Goal: Transaction & Acquisition: Obtain resource

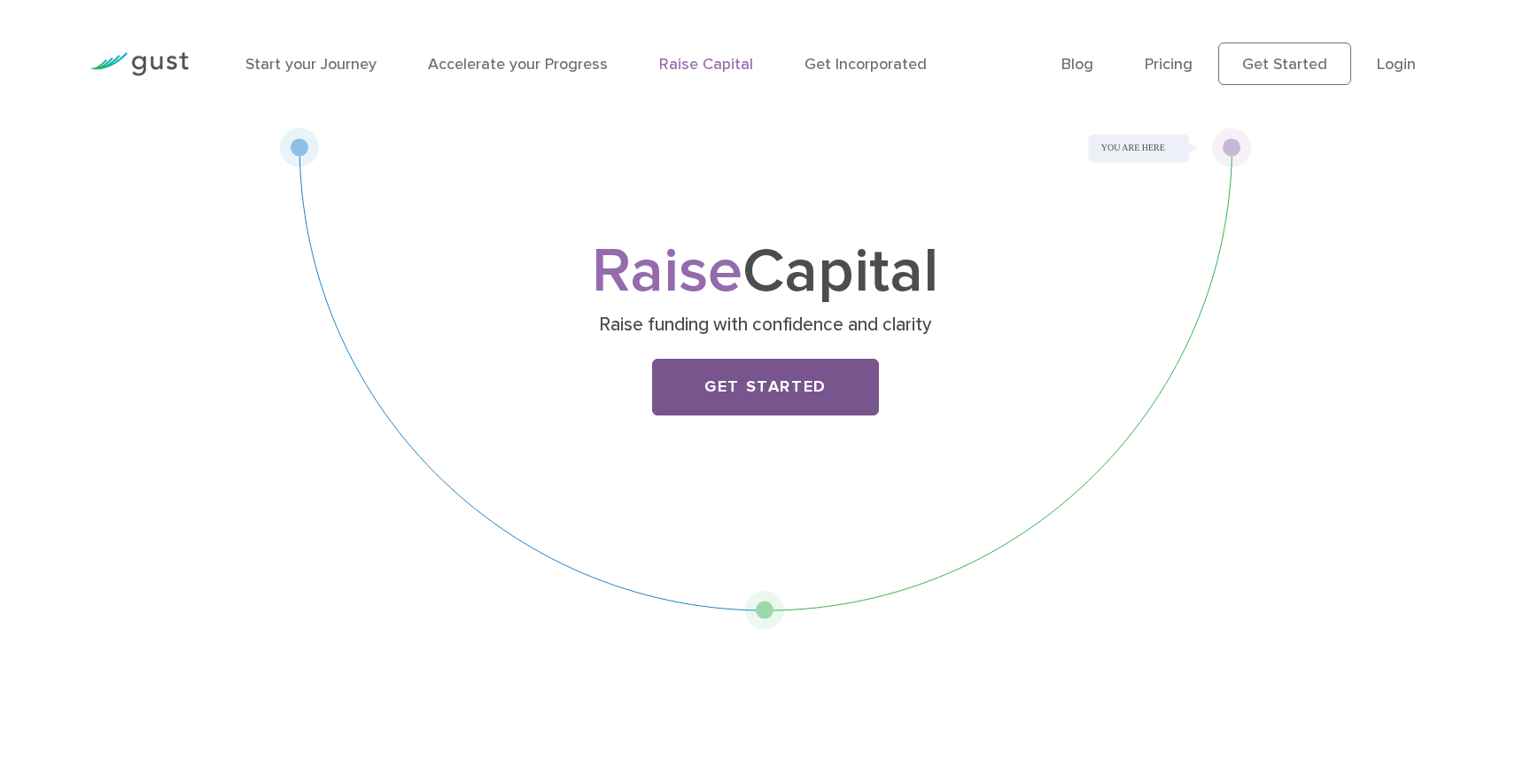
click at [710, 381] on link "Get Started" at bounding box center [765, 387] width 227 height 57
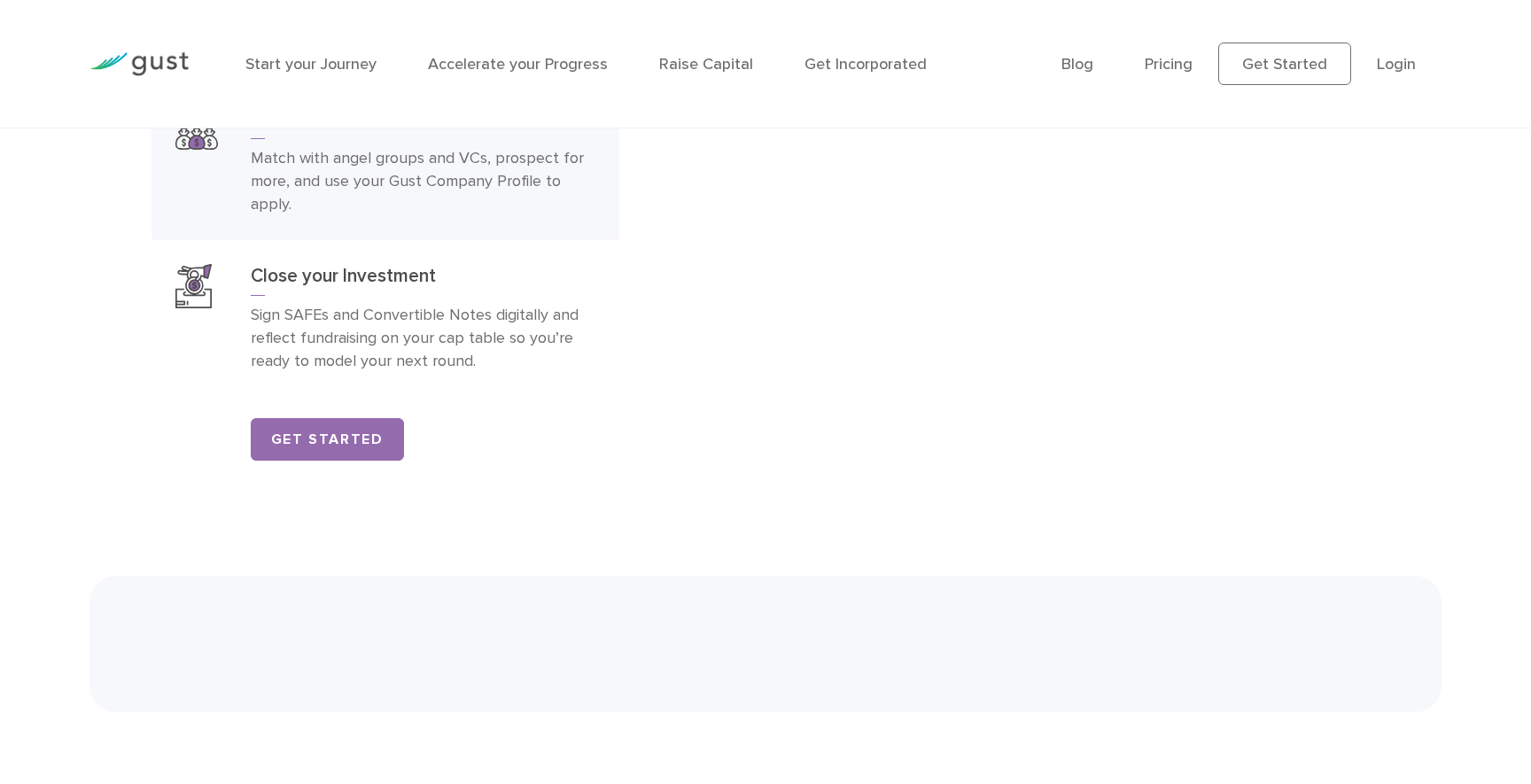
scroll to position [3119, 0]
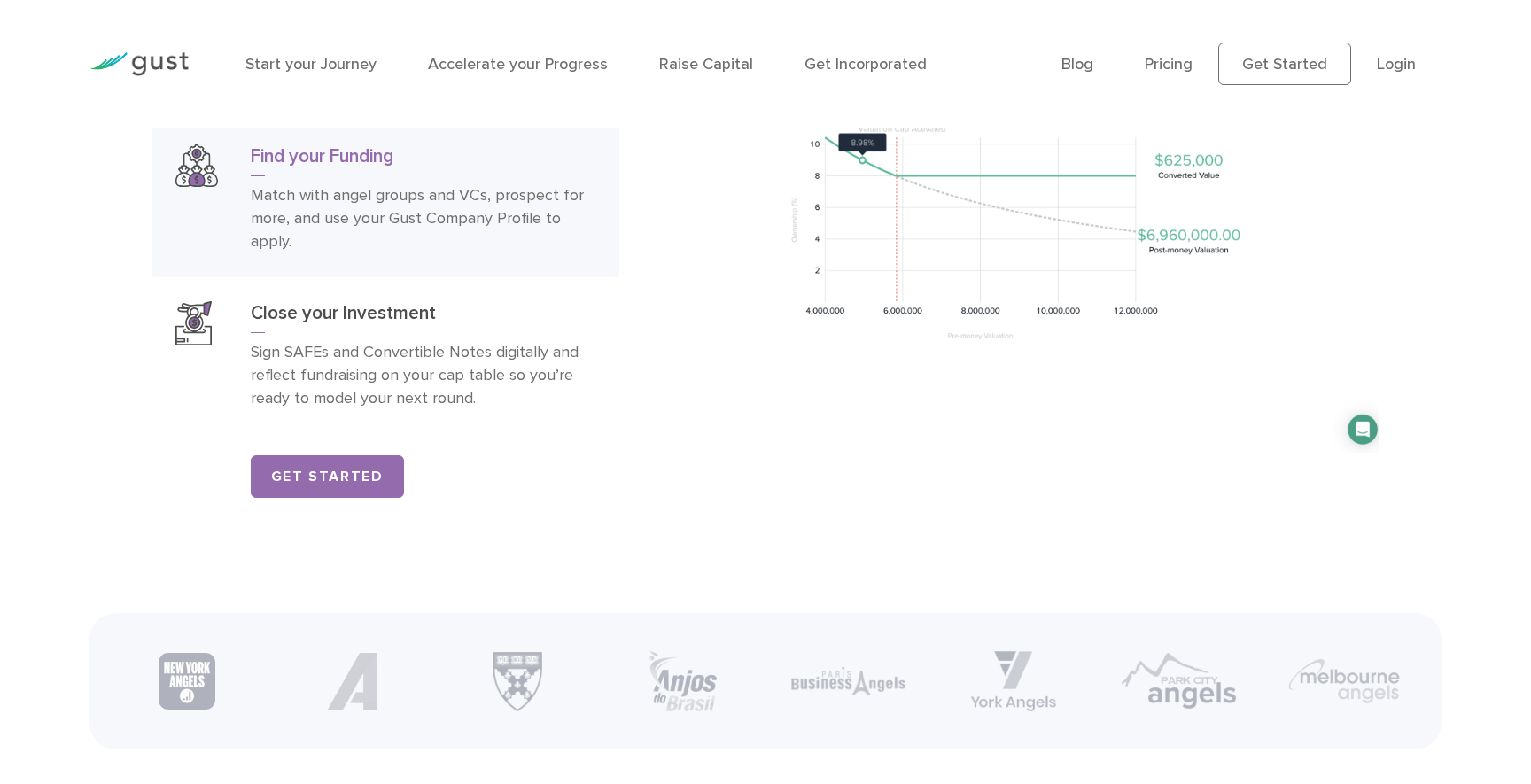
click at [386, 210] on p "Match with angel groups and VCs, prospect for more, and use your Gust Company P…" at bounding box center [423, 219] width 344 height 69
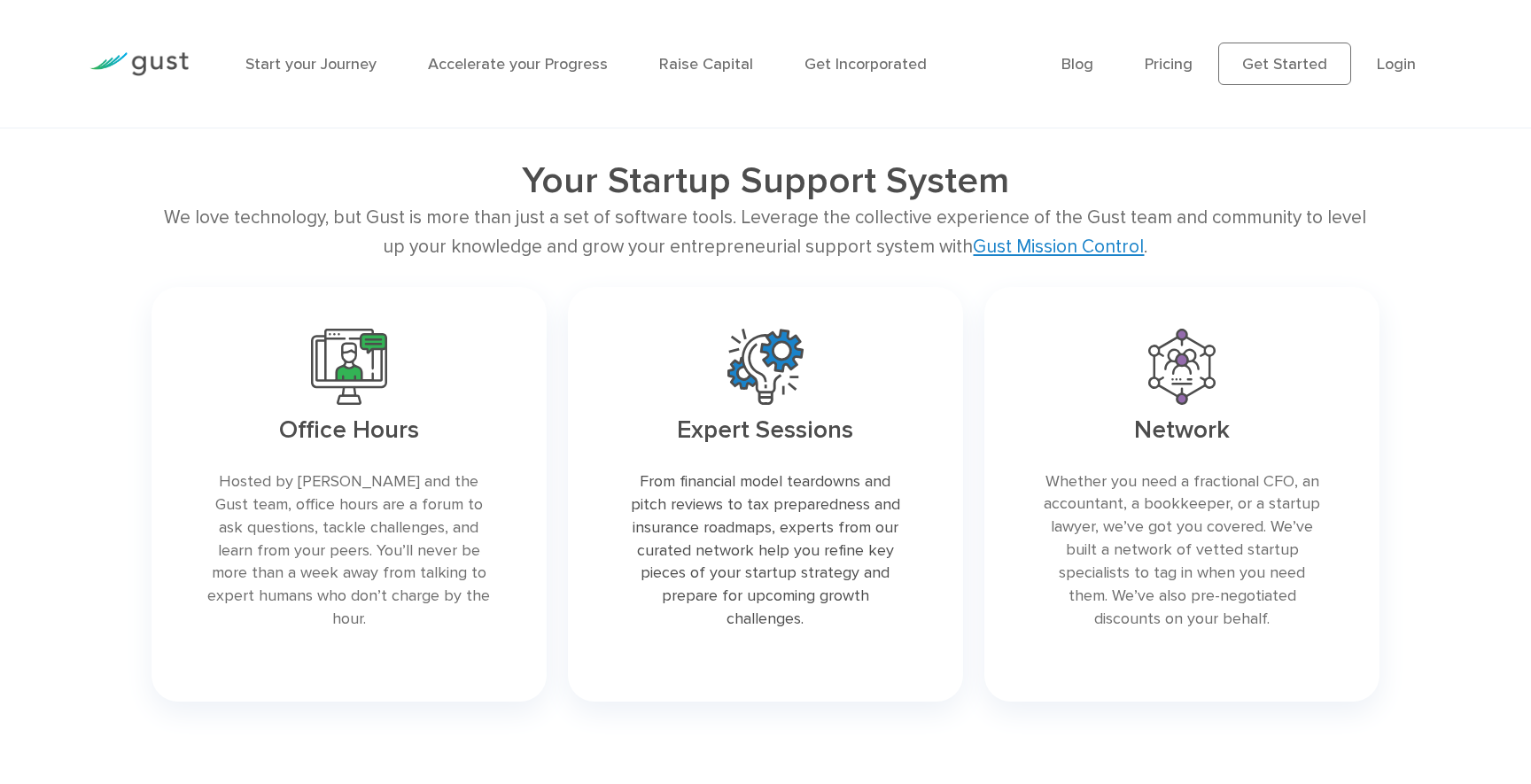
scroll to position [4193, 0]
